Goal: Manage account settings

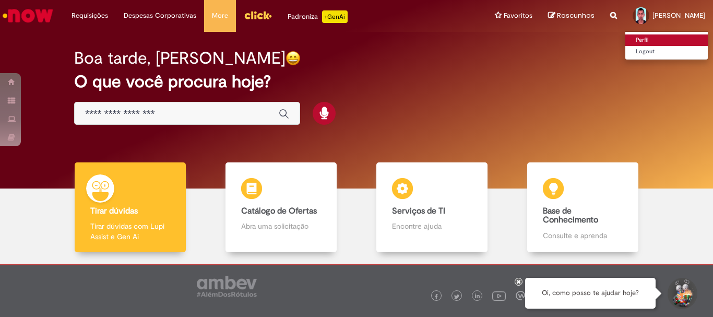
click at [626, 41] on link "Perfil" at bounding box center [667, 39] width 83 height 11
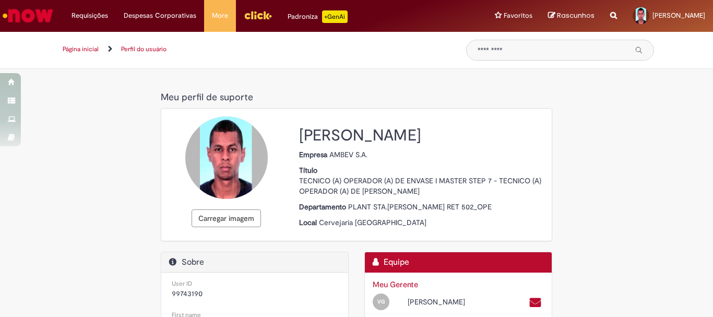
click at [87, 49] on link "Página inicial" at bounding box center [81, 49] width 36 height 8
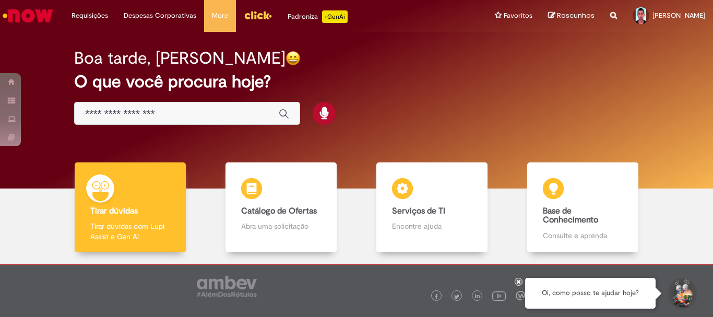
click at [251, 17] on img "Menu Cabeçalho" at bounding box center [258, 15] width 28 height 16
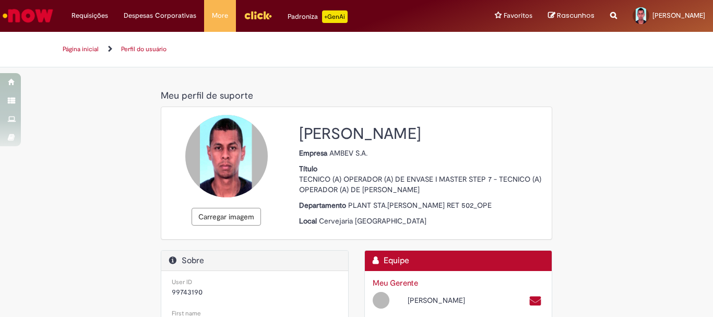
select select "**********"
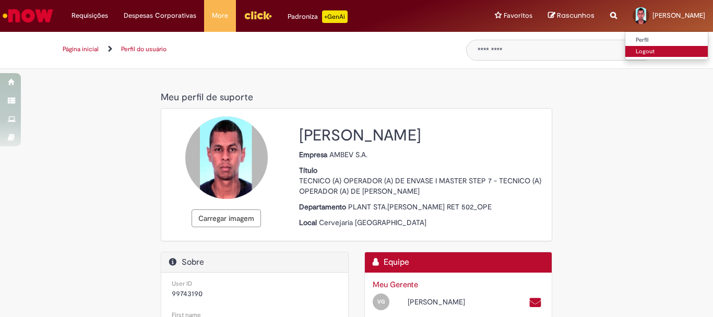
click at [626, 49] on link "Logout" at bounding box center [667, 51] width 83 height 11
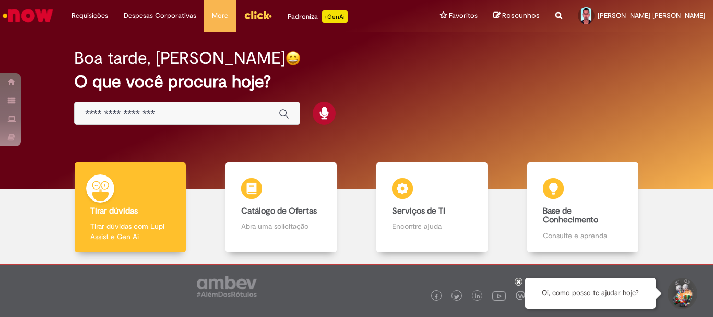
click at [250, 12] on img "Menu Cabeçalho" at bounding box center [258, 15] width 28 height 16
click at [247, 13] on img "Menu Cabeçalho" at bounding box center [258, 15] width 28 height 16
click at [248, 15] on img "Menu Cabeçalho" at bounding box center [258, 15] width 28 height 16
